Goal: Task Accomplishment & Management: Use online tool/utility

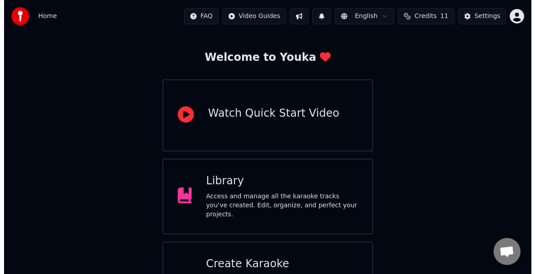
scroll to position [75, 0]
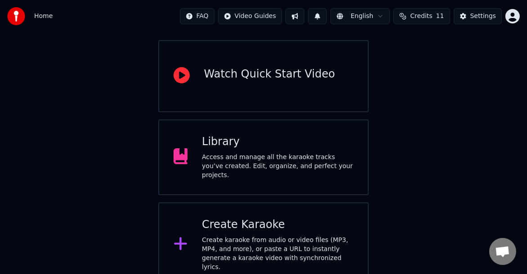
click at [325, 217] on div "Create Karaoke" at bounding box center [278, 224] width 152 height 14
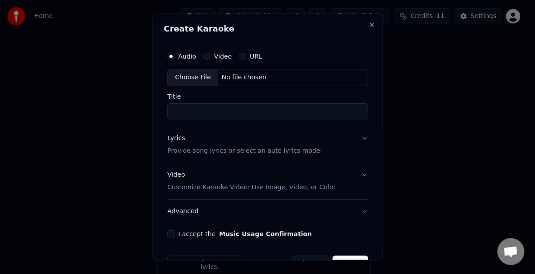
click at [197, 77] on div "Choose File" at bounding box center [193, 77] width 50 height 16
type input "**********"
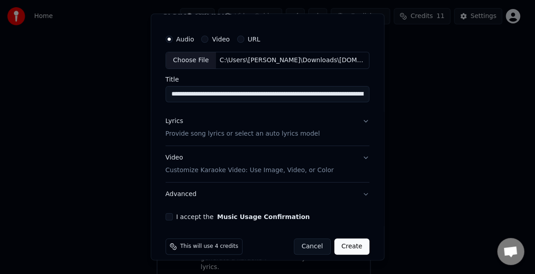
scroll to position [26, 0]
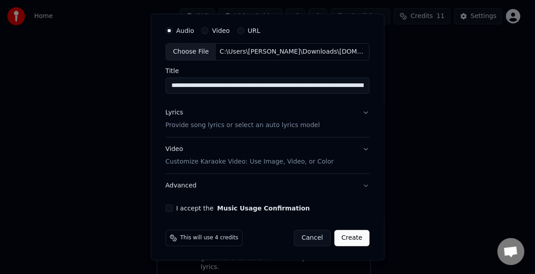
click at [357, 111] on button "Lyrics Provide song lyrics or select an auto lyrics model" at bounding box center [268, 119] width 204 height 36
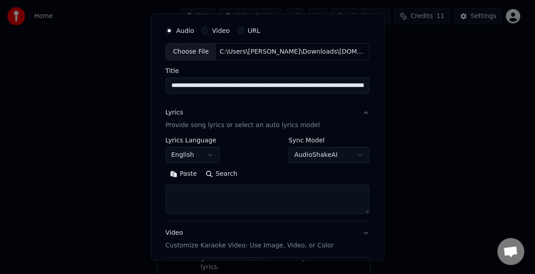
click at [195, 198] on textarea at bounding box center [268, 198] width 204 height 29
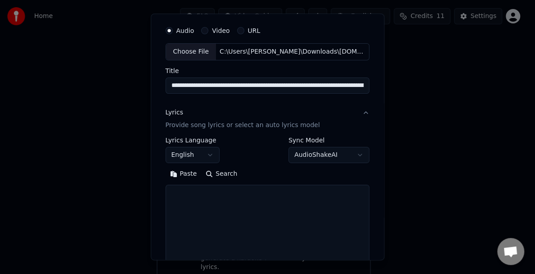
drag, startPoint x: 362, startPoint y: 209, endPoint x: 357, endPoint y: 290, distance: 81.2
click at [357, 273] on html "**********" at bounding box center [267, 106] width 535 height 362
paste textarea "**********"
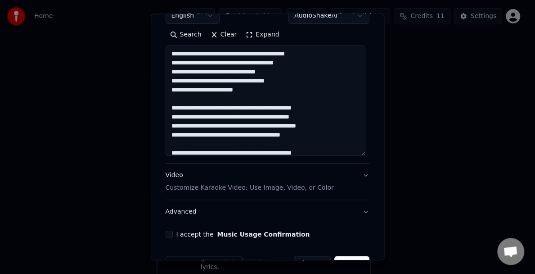
scroll to position [191, 0]
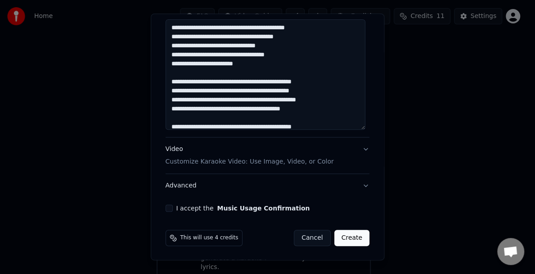
type textarea "**********"
click at [166, 205] on button "I accept the Music Usage Confirmation" at bounding box center [169, 207] width 7 height 7
click at [351, 236] on button "Create" at bounding box center [352, 237] width 36 height 16
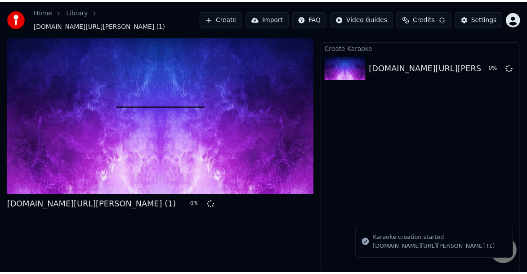
scroll to position [26, 0]
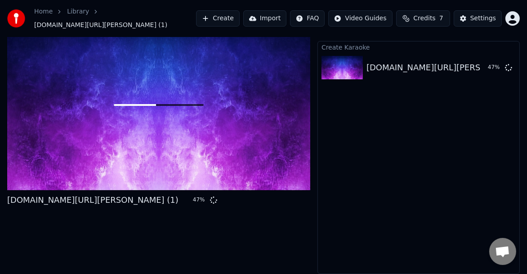
click at [366, 154] on div "Create Karaoke [DOMAIN_NAME][URL][PERSON_NAME] (1) 47 %" at bounding box center [419, 157] width 202 height 233
click at [141, 137] on div at bounding box center [158, 104] width 303 height 171
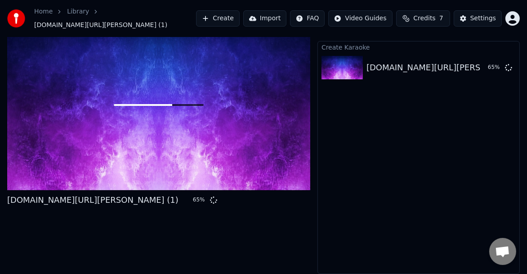
click at [141, 137] on div at bounding box center [158, 104] width 303 height 171
click at [141, 146] on div at bounding box center [158, 104] width 303 height 171
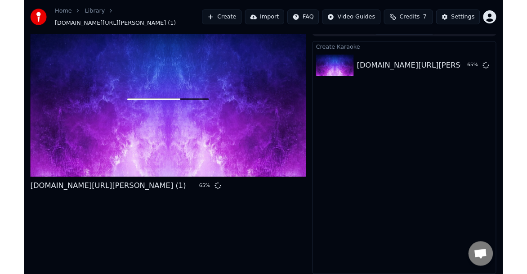
scroll to position [0, 0]
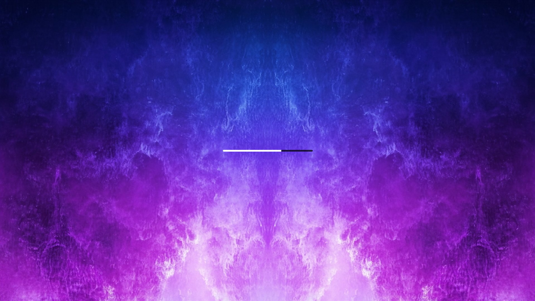
click at [141, 146] on div at bounding box center [267, 150] width 535 height 301
drag, startPoint x: 141, startPoint y: 146, endPoint x: 141, endPoint y: 137, distance: 9.0
click at [141, 146] on div at bounding box center [267, 150] width 535 height 301
click at [141, 137] on div at bounding box center [267, 150] width 535 height 301
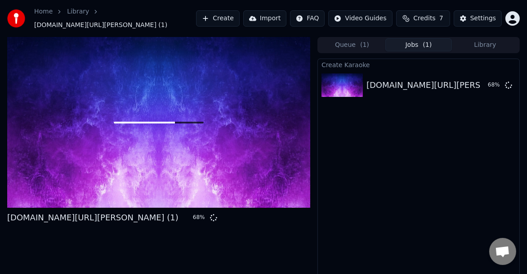
click at [69, 141] on div at bounding box center [158, 122] width 303 height 171
click at [375, 166] on div "Create Karaoke [DOMAIN_NAME][URL][PERSON_NAME] (1) 97 %" at bounding box center [419, 174] width 202 height 233
click at [350, 51] on button "Queue ( 1 )" at bounding box center [352, 44] width 67 height 13
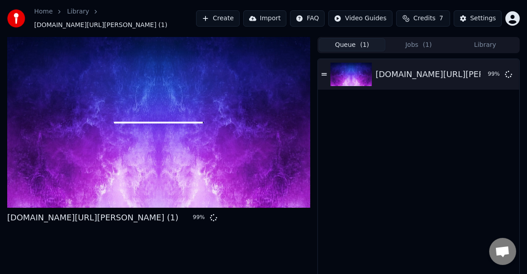
click at [417, 49] on button "Jobs ( 1 )" at bounding box center [419, 44] width 67 height 13
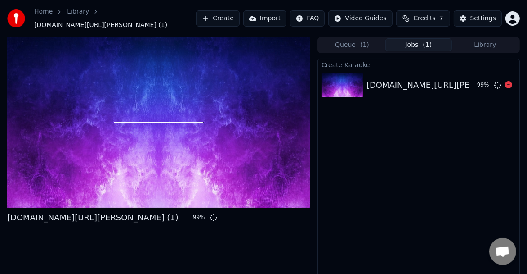
click at [380, 91] on div "[DOMAIN_NAME][URL][PERSON_NAME] (1)" at bounding box center [452, 85] width 171 height 13
click at [378, 154] on div "Create Karaoke [DOMAIN_NAME][URL][PERSON_NAME] (1) 99 %" at bounding box center [419, 174] width 202 height 233
click at [381, 168] on div "Create Karaoke [DOMAIN_NAME][URL][PERSON_NAME] (1) 99 %" at bounding box center [419, 174] width 202 height 233
